Goal: Check status: Check status

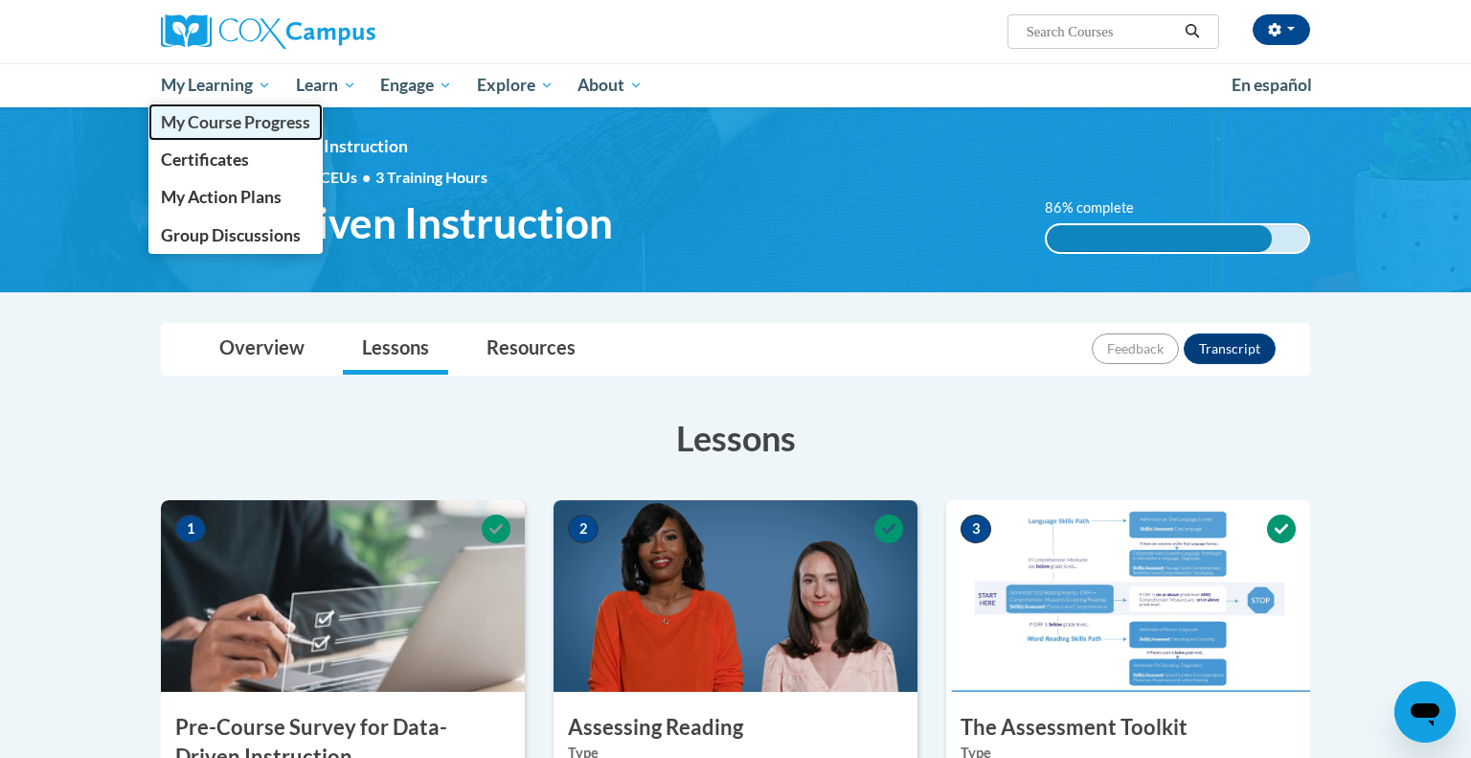
click at [261, 131] on span "My Course Progress" at bounding box center [235, 122] width 149 height 20
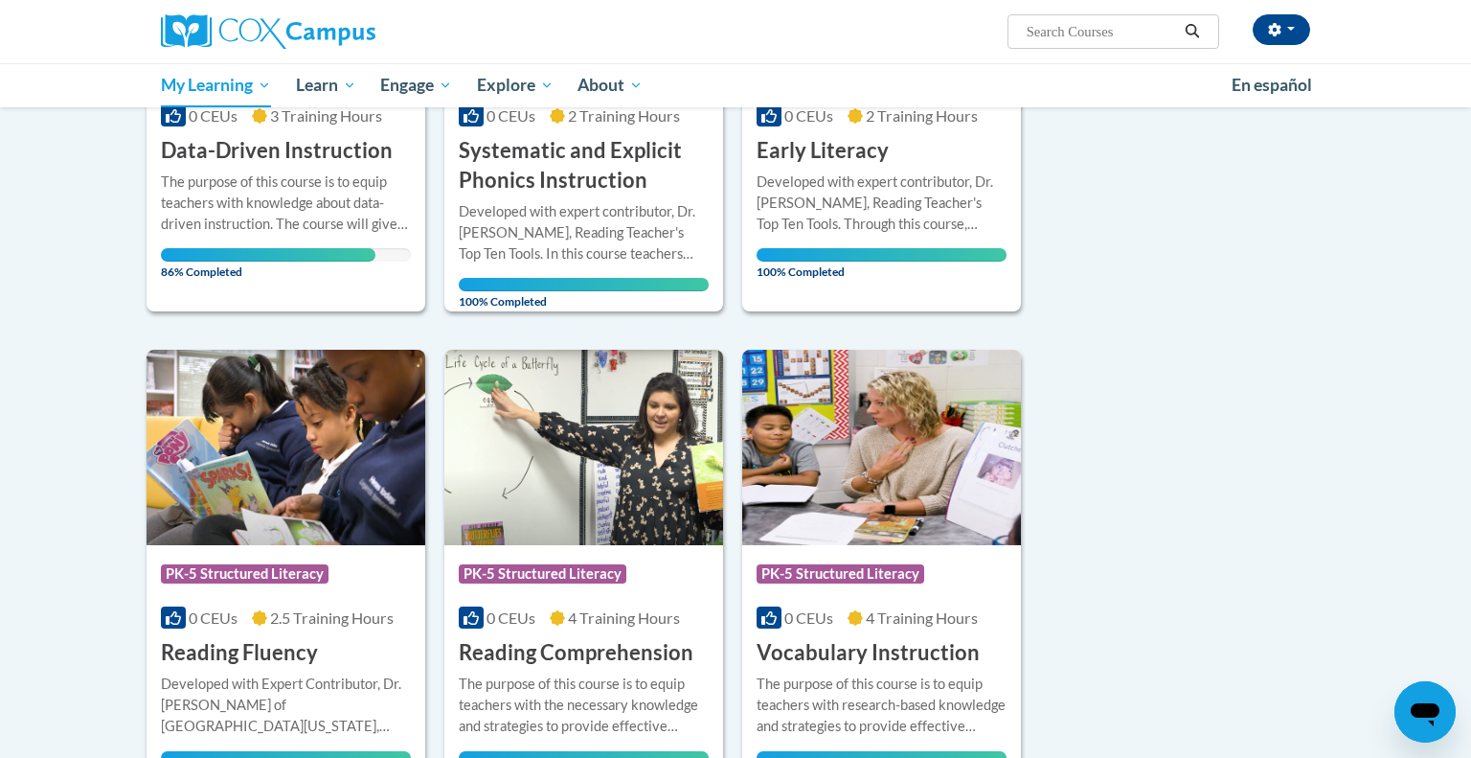
scroll to position [466, 0]
